Goal: Task Accomplishment & Management: Manage account settings

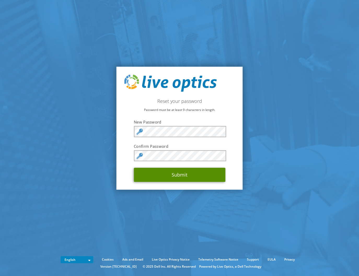
click at [166, 175] on button "Submit" at bounding box center [179, 175] width 91 height 14
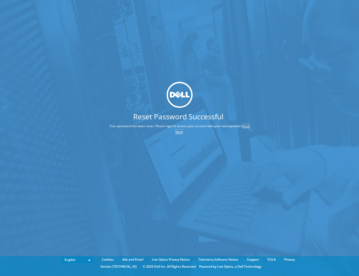
click at [179, 132] on link "click here" at bounding box center [213, 129] width 74 height 10
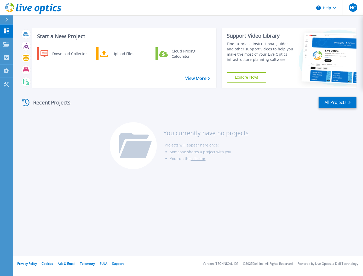
click at [51, 161] on div "Recent Projects All Projects You currently have no projects Projects will appea…" at bounding box center [188, 133] width 336 height 83
